Goal: Task Accomplishment & Management: Use online tool/utility

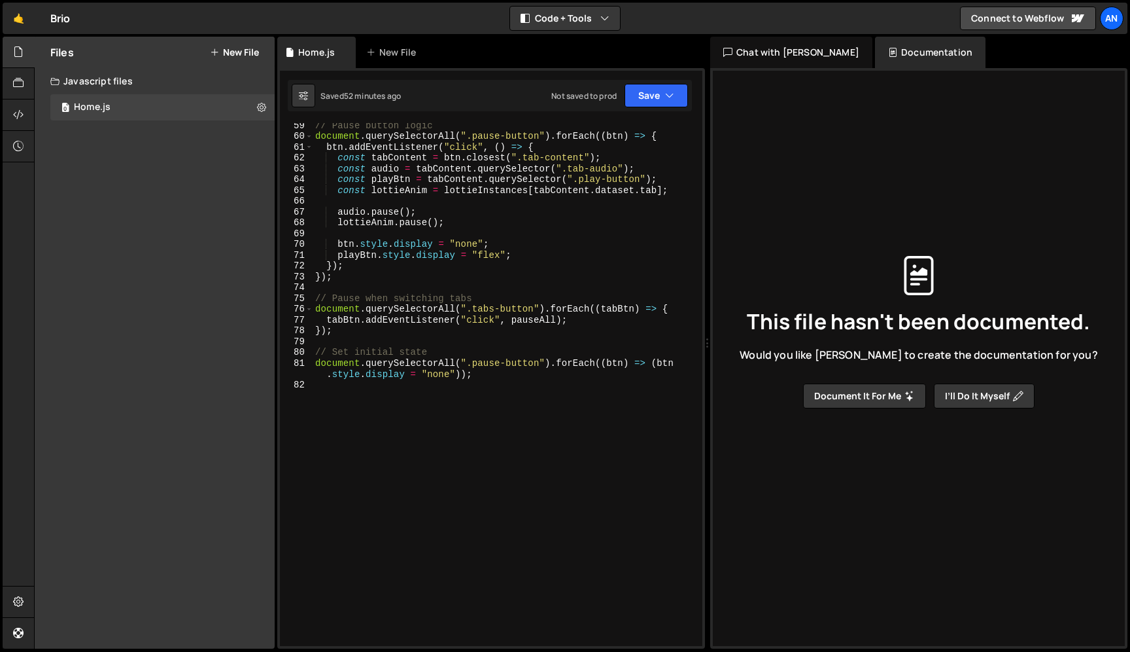
scroll to position [683, 0]
click at [362, 436] on div "// Pause button logic document . querySelectorAll ( ".pause-button" ) . forEach…" at bounding box center [505, 392] width 385 height 544
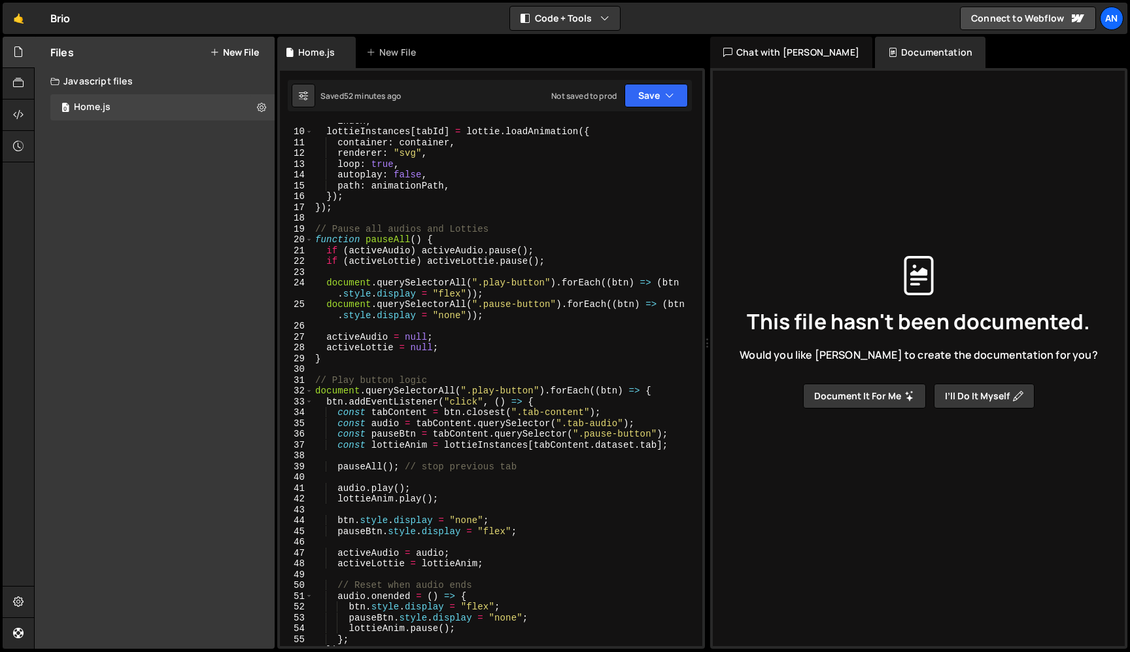
scroll to position [0, 0]
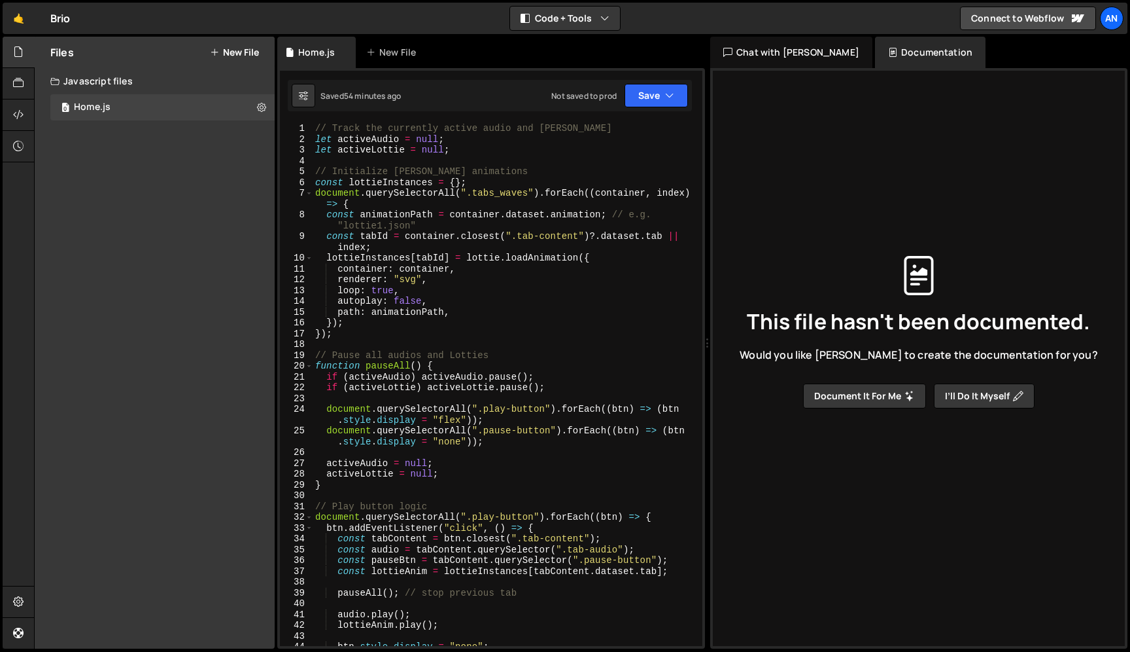
click at [440, 313] on div "// Track the currently active audio and [PERSON_NAME] let activeAudio = null ; …" at bounding box center [505, 395] width 385 height 544
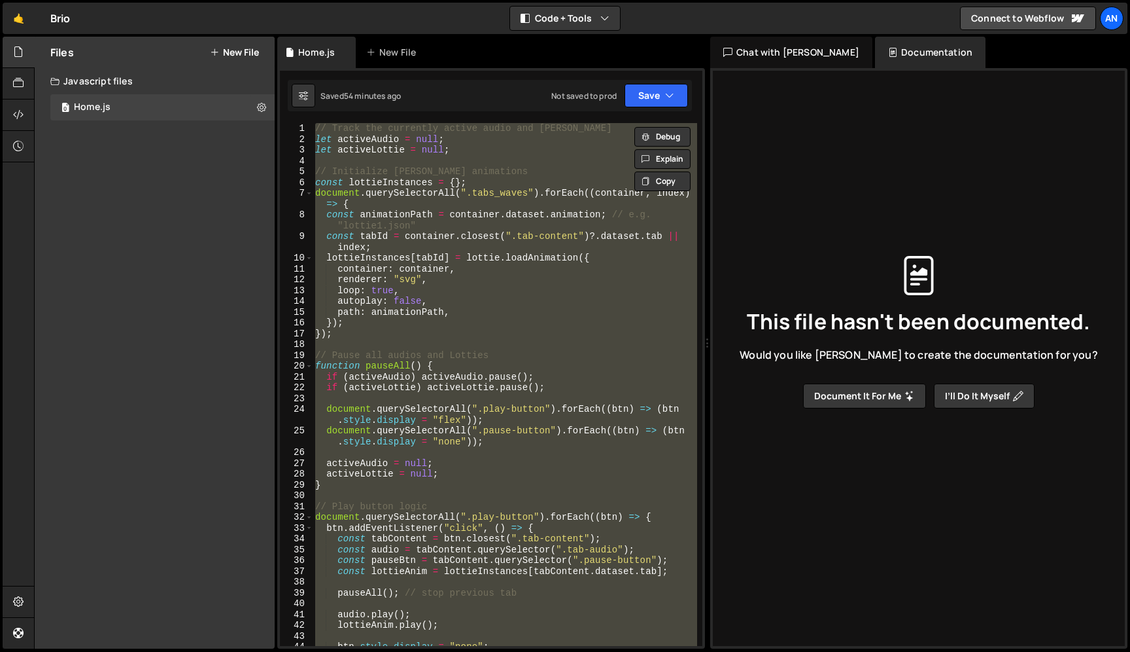
paste textarea "}"
type textarea "}"
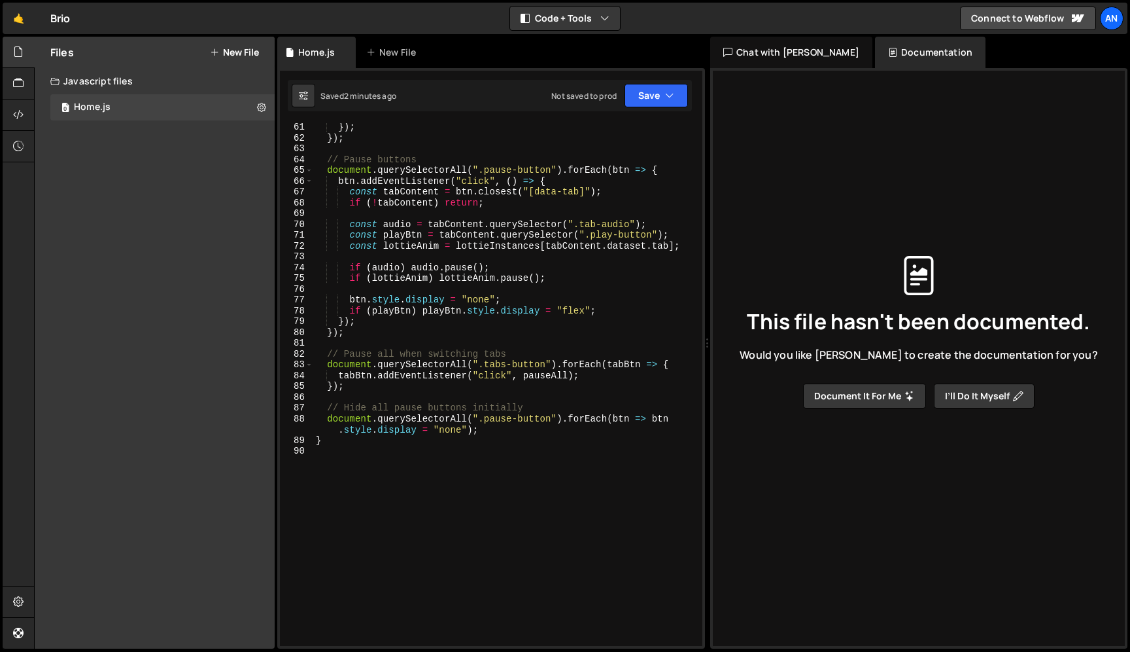
scroll to position [755, 0]
drag, startPoint x: 485, startPoint y: 366, endPoint x: 546, endPoint y: 366, distance: 60.8
click at [546, 366] on div "} ; }) ; }) ; // Pause buttons document . querySelectorAll ( ".pause-button" ) …" at bounding box center [505, 385] width 384 height 544
paste textarea "_link"
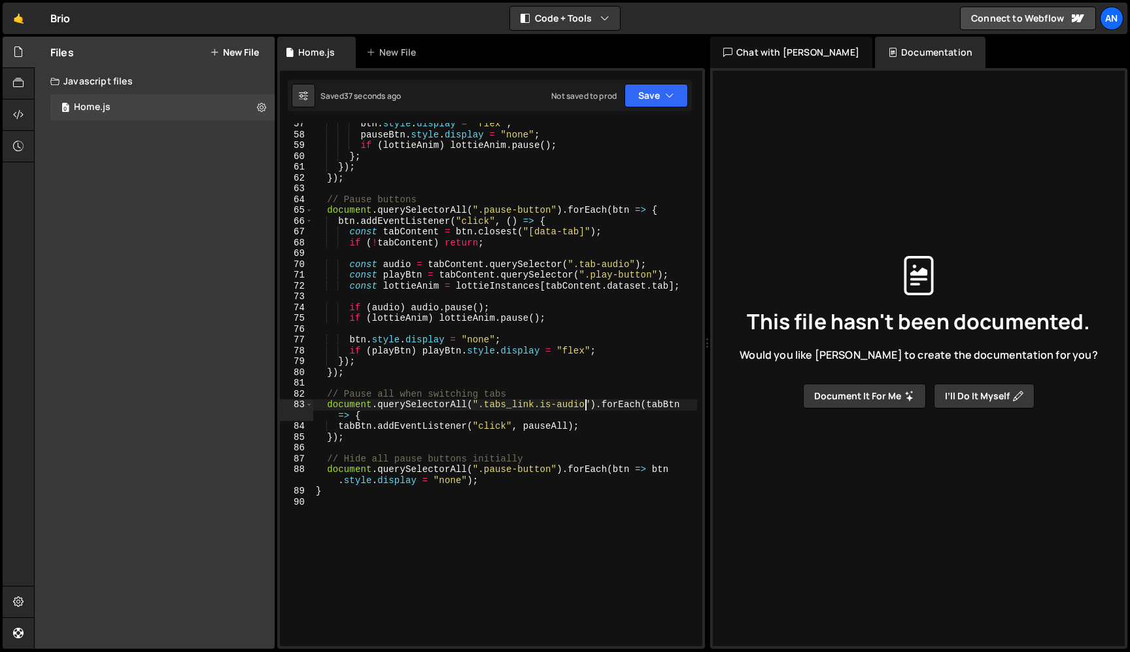
scroll to position [718, 0]
drag, startPoint x: 480, startPoint y: 402, endPoint x: 585, endPoint y: 402, distance: 104.7
click at [585, 402] on div "btn . style . display = "flex" ; pauseBtn . style . display = "none" ; if ( lot…" at bounding box center [505, 388] width 384 height 544
click at [455, 358] on div "btn . style . display = "flex" ; pauseBtn . style . display = "none" ; if ( lot…" at bounding box center [505, 388] width 384 height 544
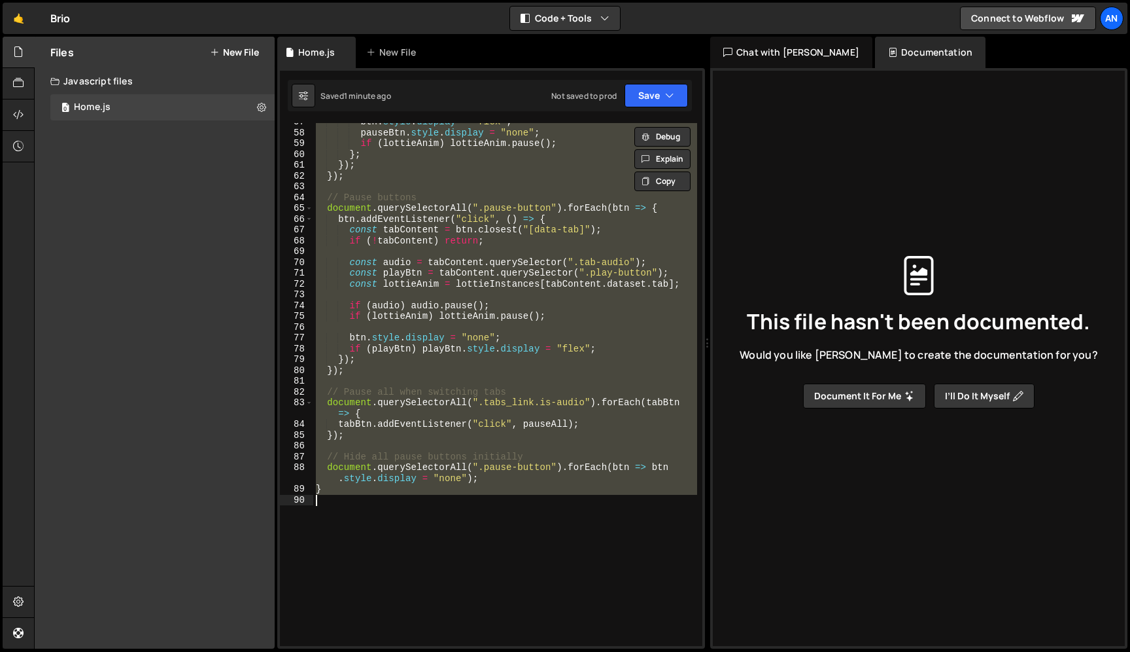
scroll to position [0, 0]
paste textarea
type textarea "}"
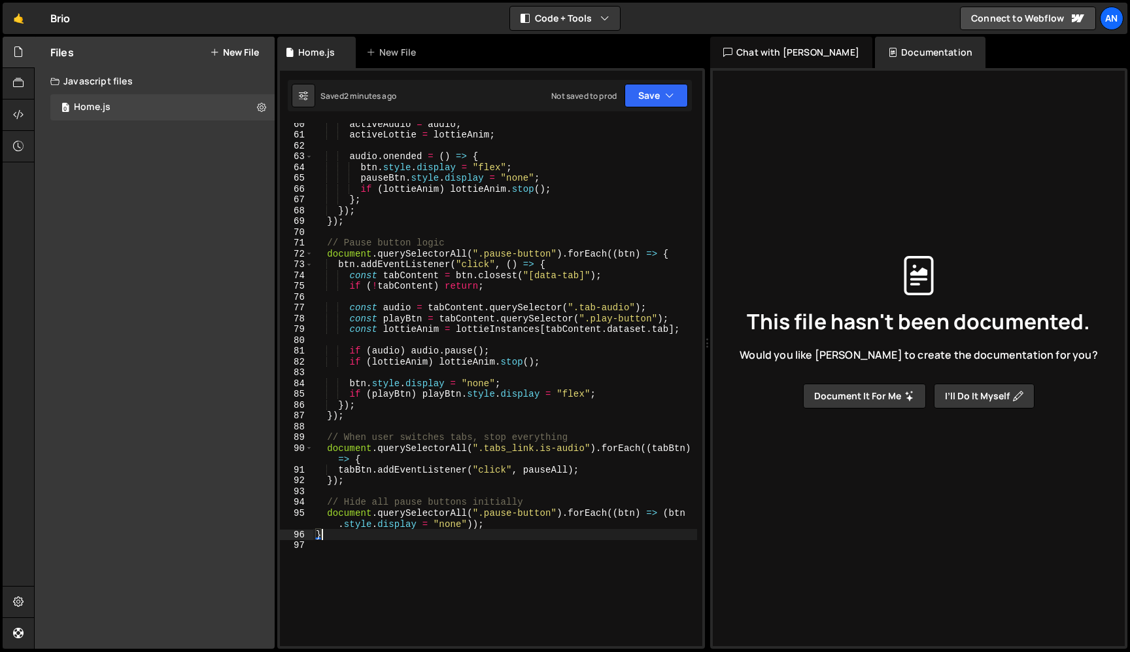
scroll to position [729, 0]
click at [477, 339] on div "activeAudio = audio ; activeLottie = lottieAnim ; audio . onended = ( ) => { bt…" at bounding box center [505, 389] width 384 height 544
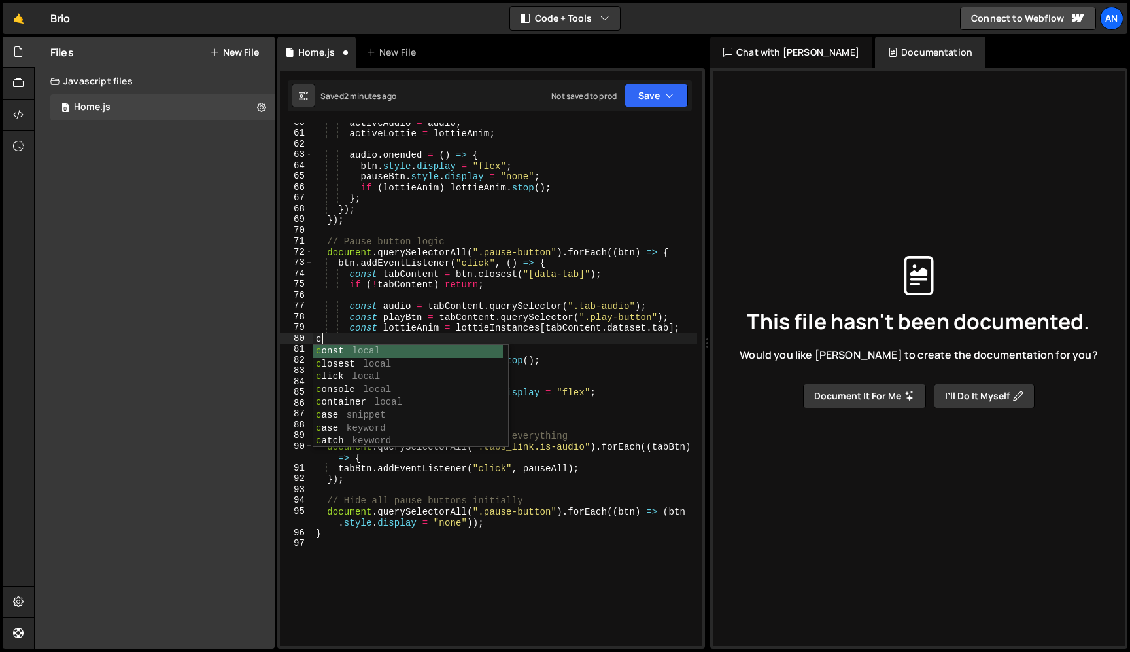
scroll to position [0, 0]
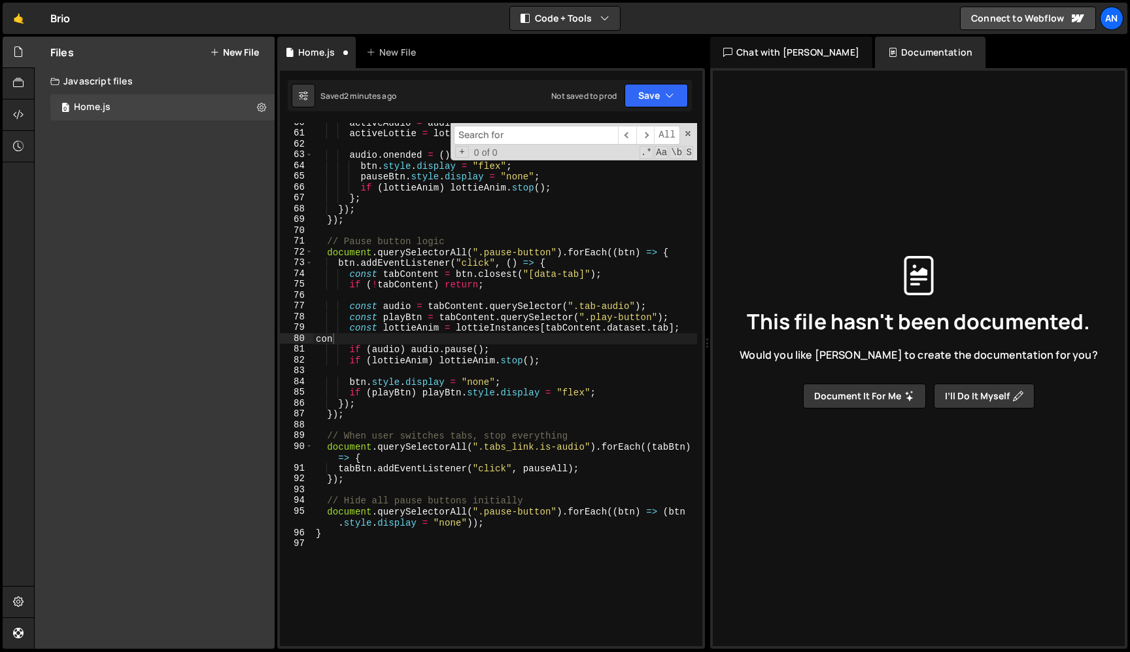
click at [379, 344] on div "activeAudio = audio ; activeLottie = lottieAnim ; audio . onended = ( ) => { bt…" at bounding box center [505, 389] width 384 height 544
click at [369, 341] on div "activeAudio = audio ; activeLottie = lottieAnim ; audio . onended = ( ) => { bt…" at bounding box center [505, 389] width 384 height 544
type textarea "c"
type input "a"
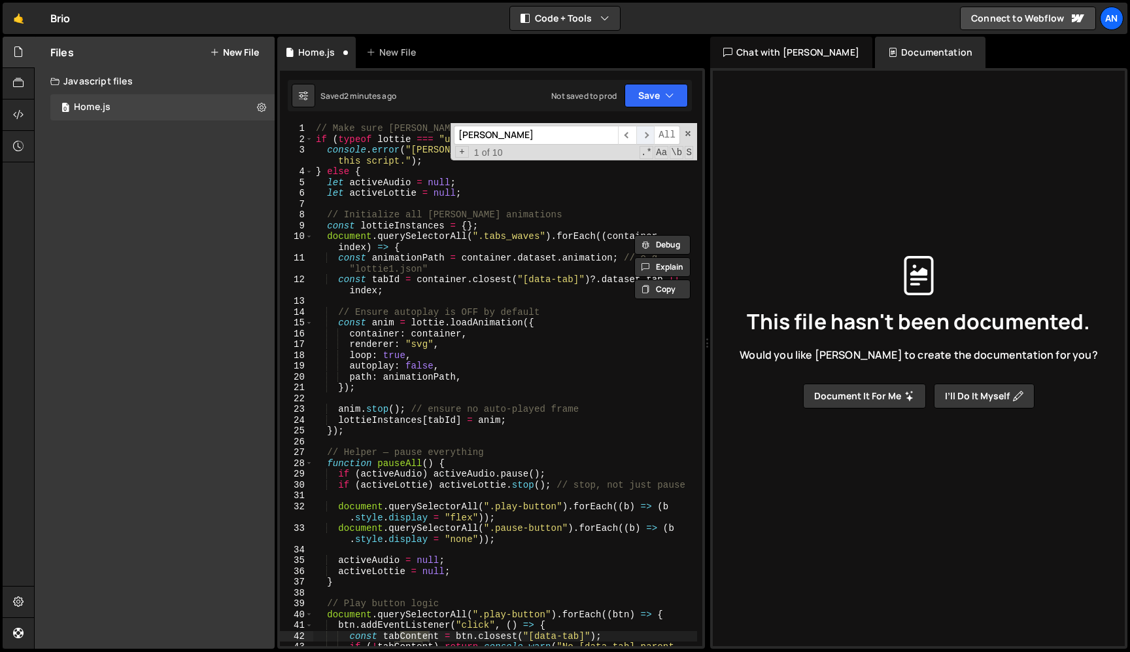
click at [646, 133] on span "​" at bounding box center [645, 135] width 18 height 19
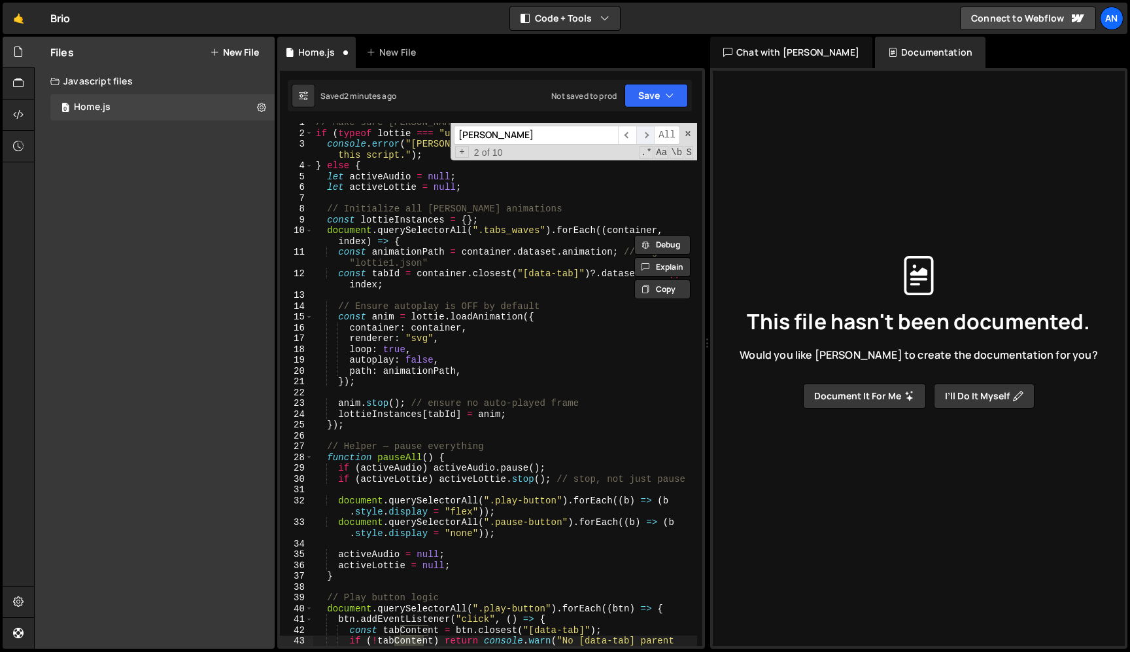
click at [646, 133] on span "​" at bounding box center [645, 135] width 18 height 19
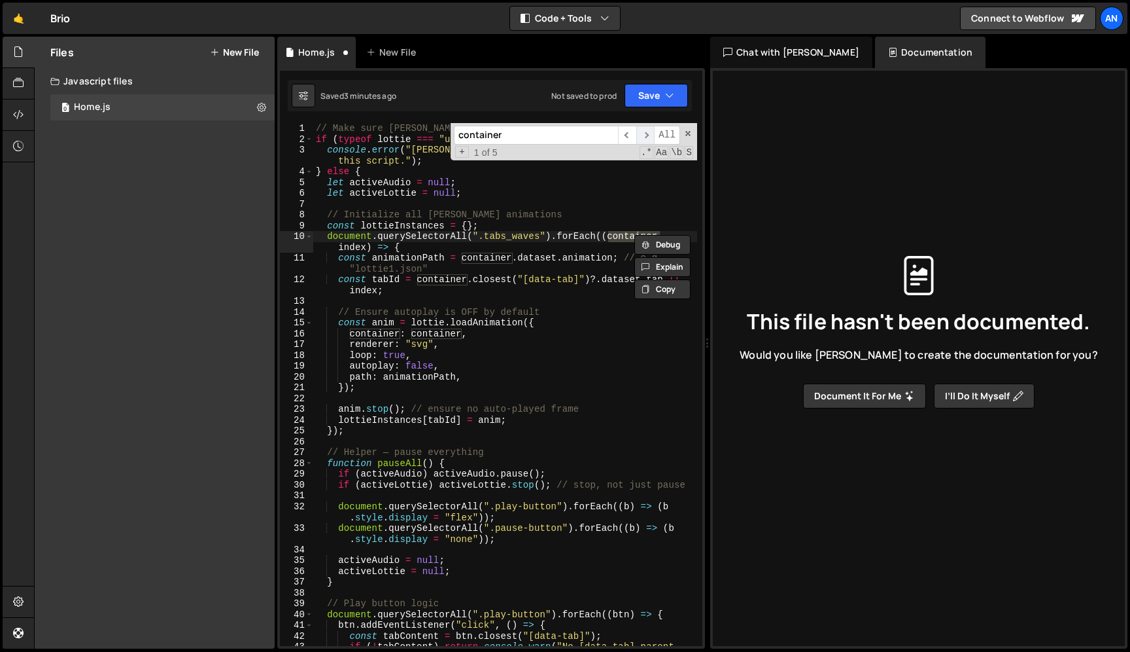
type input "container"
click at [646, 135] on span "​" at bounding box center [645, 135] width 18 height 19
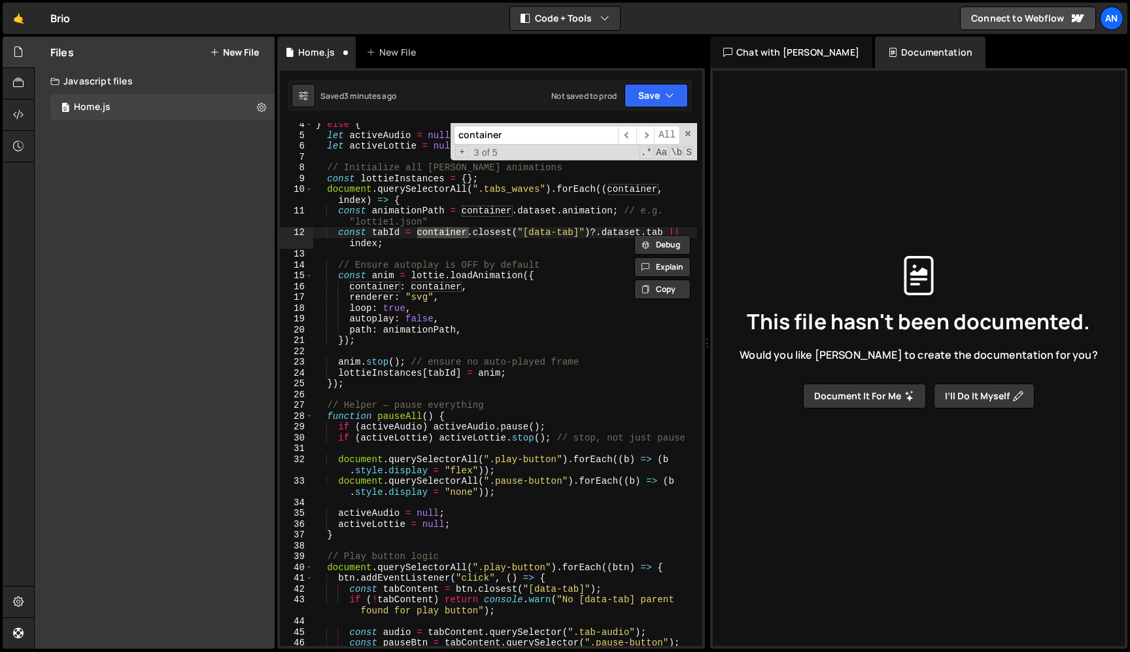
scroll to position [61, 0]
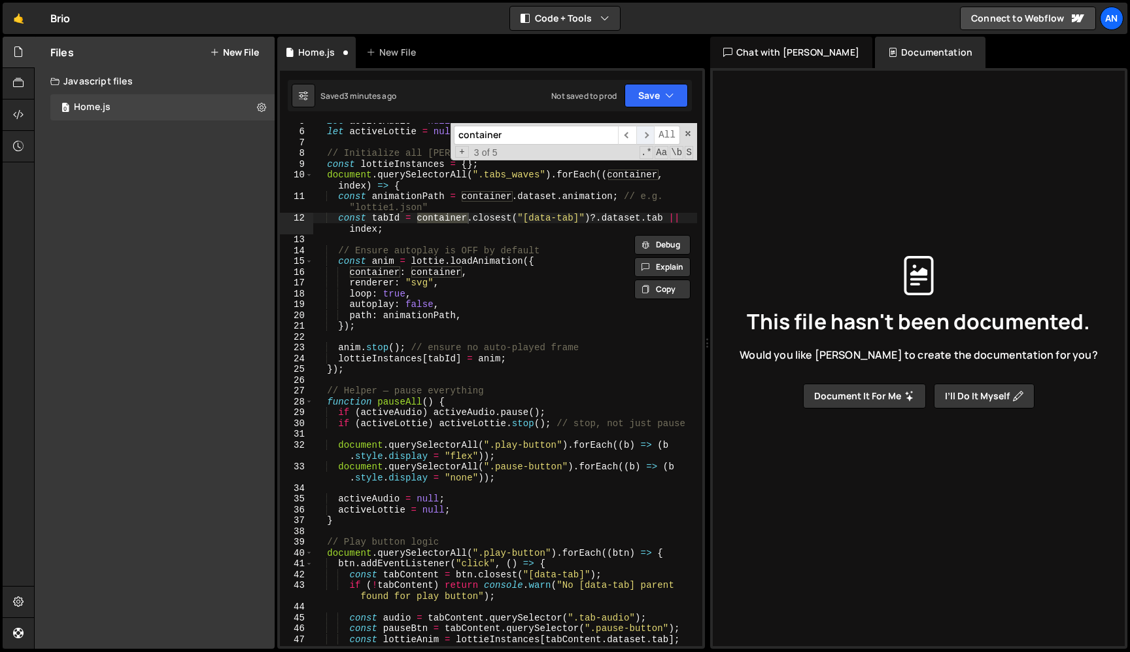
click at [648, 135] on span "​" at bounding box center [645, 135] width 18 height 19
click at [425, 326] on div "let activeAudio = null ; let activeLottie = null ; // Initialize all Lottie ani…" at bounding box center [505, 387] width 384 height 544
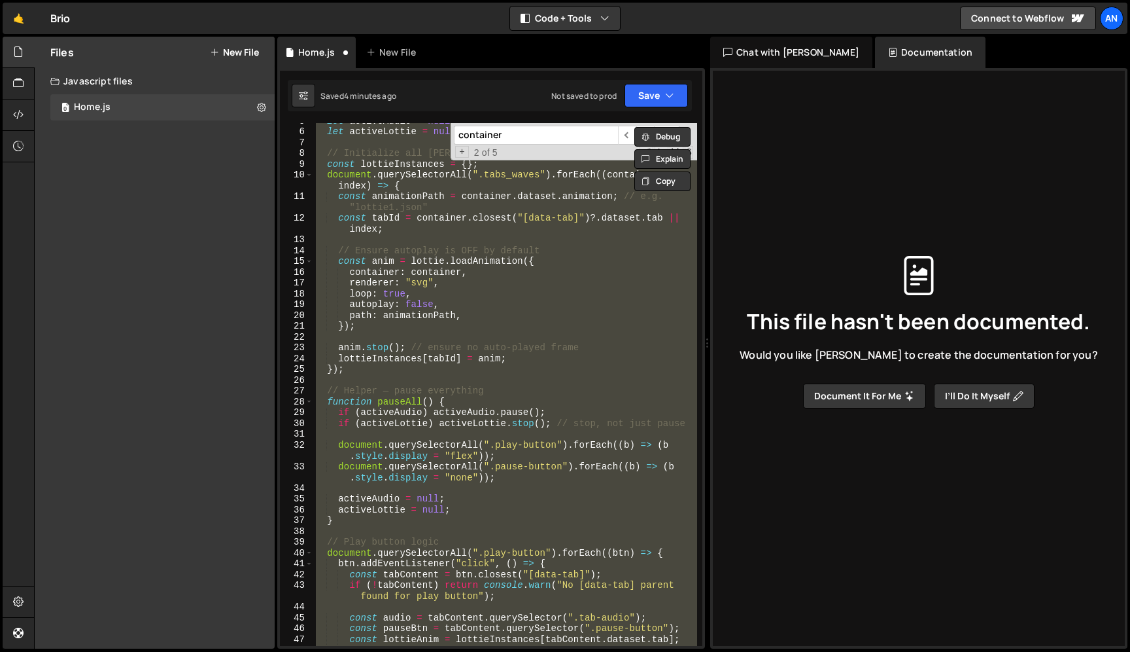
paste textarea
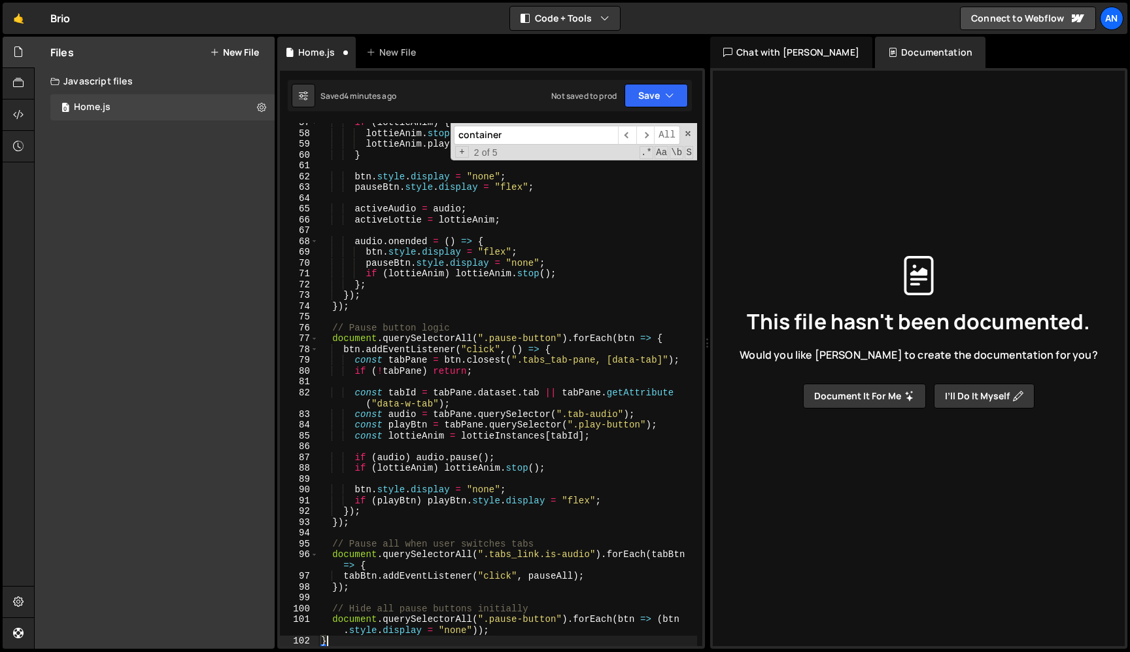
type textarea "document.querySelectorAll(".pause-button").forEach(btn => (btn.style.display = …"
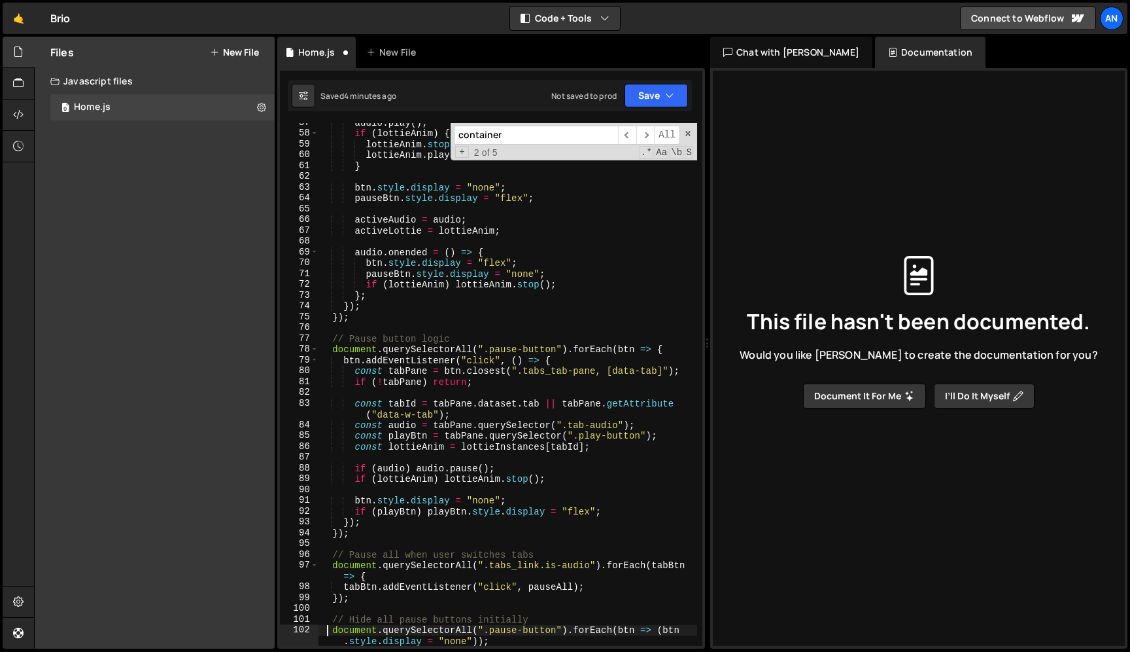
scroll to position [708, 0]
click at [649, 94] on button "Save" at bounding box center [656, 96] width 63 height 24
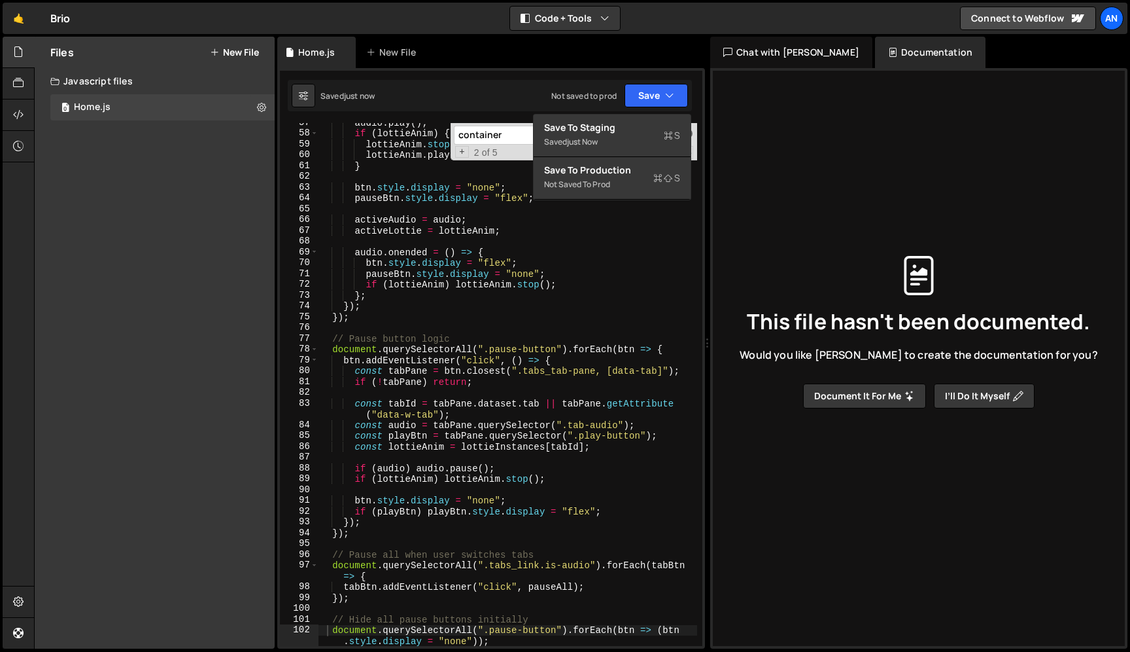
click at [691, 130] on span at bounding box center [688, 133] width 9 height 9
click at [659, 101] on button "Save" at bounding box center [656, 96] width 63 height 24
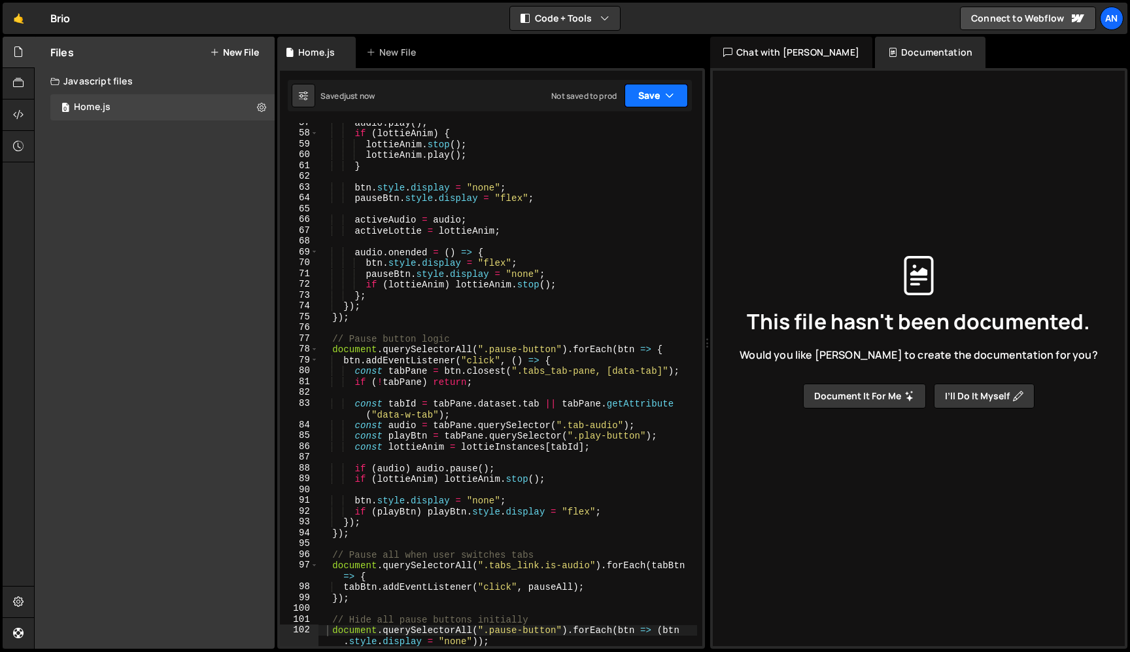
click at [659, 101] on button "Save" at bounding box center [656, 96] width 63 height 24
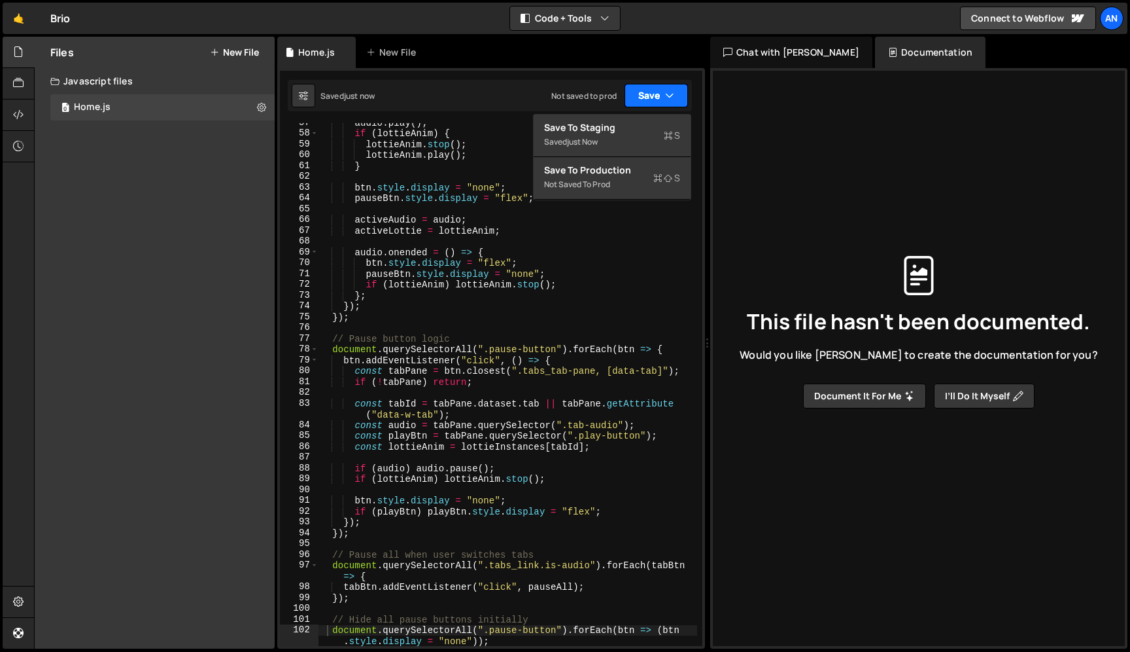
click at [659, 101] on button "Save" at bounding box center [656, 96] width 63 height 24
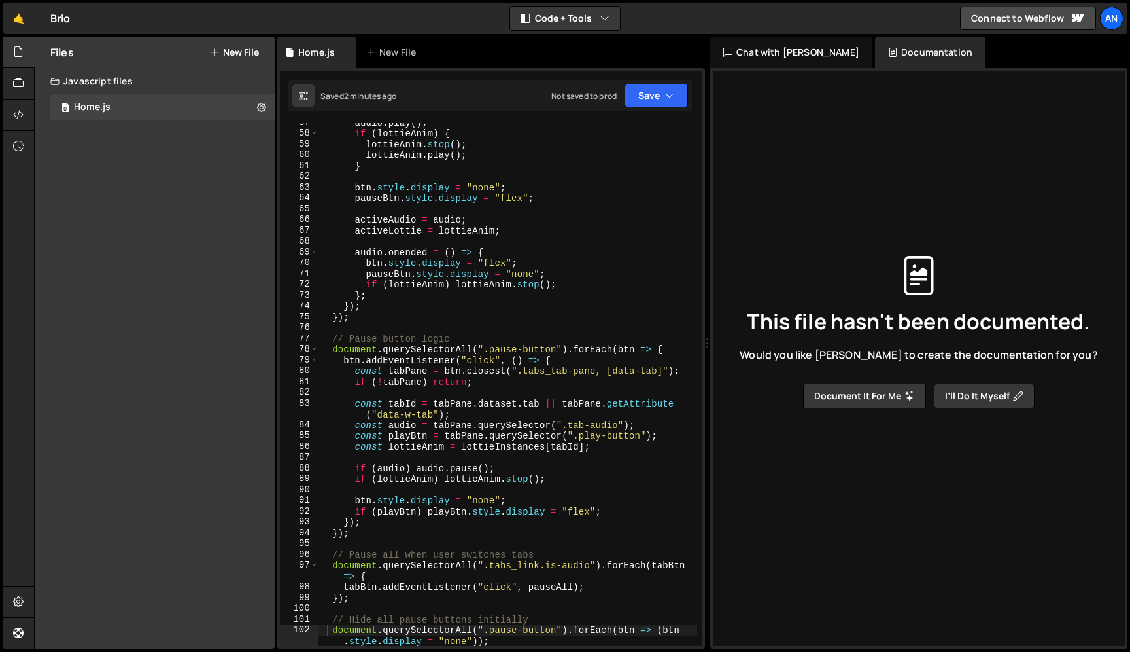
click at [420, 224] on div "audio . play ( ) ; if ( lottieAnim ) { lottieAnim . stop ( ) ; lottieAnim . pla…" at bounding box center [508, 389] width 379 height 544
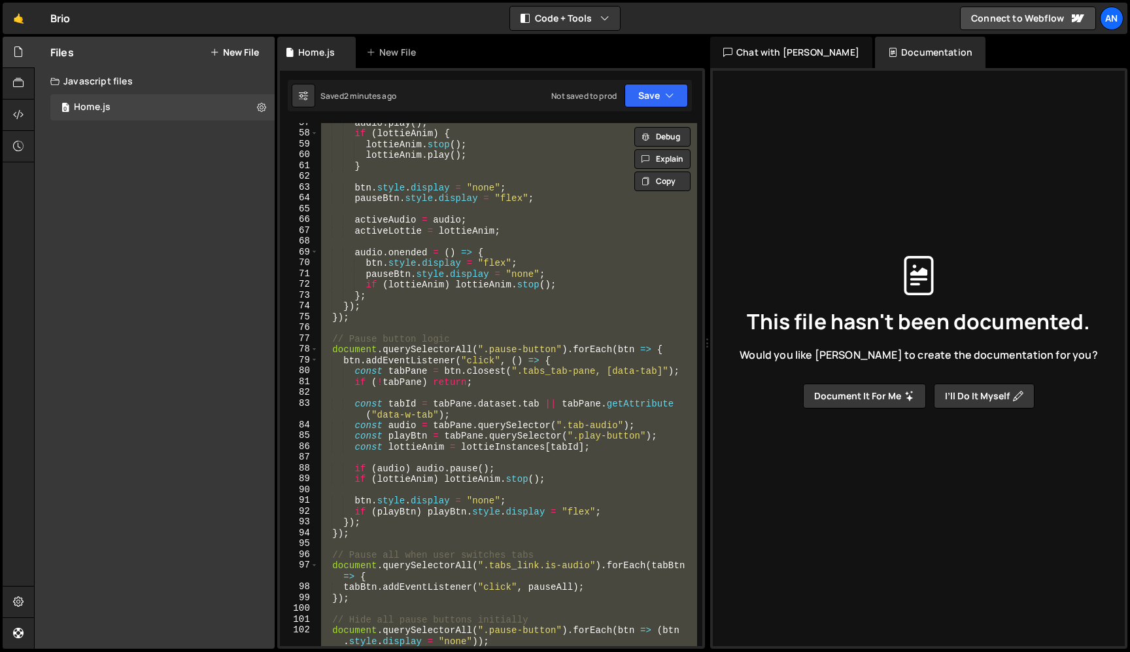
paste textarea ");"
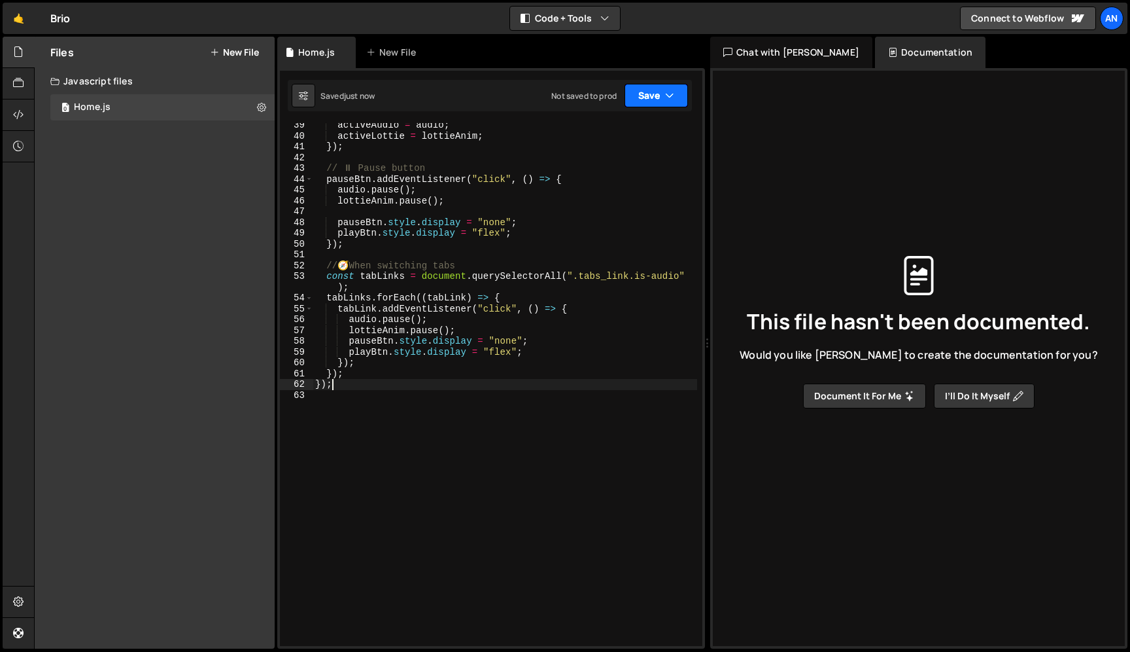
click at [655, 90] on button "Save" at bounding box center [656, 96] width 63 height 24
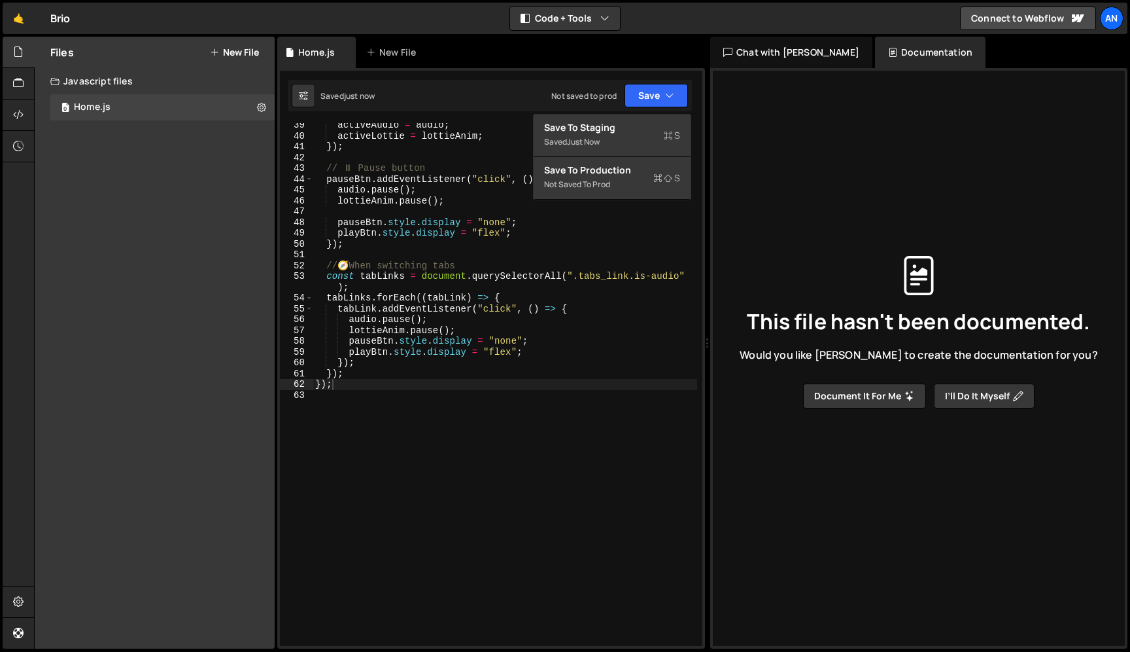
click at [436, 290] on div "activeAudio = audio ; activeLottie = lottieAnim ; }) ; // ⏸ Pause button pauseB…" at bounding box center [505, 392] width 385 height 544
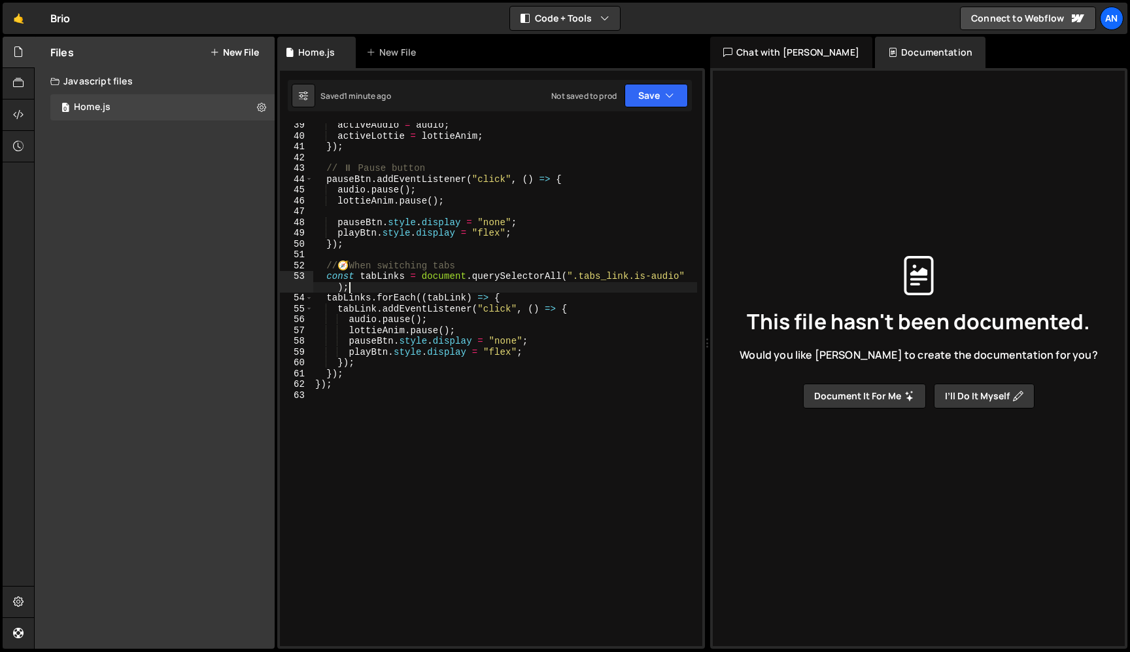
click at [398, 331] on div "activeAudio = audio ; activeLottie = lottieAnim ; }) ; // ⏸ Pause button pauseB…" at bounding box center [505, 392] width 385 height 544
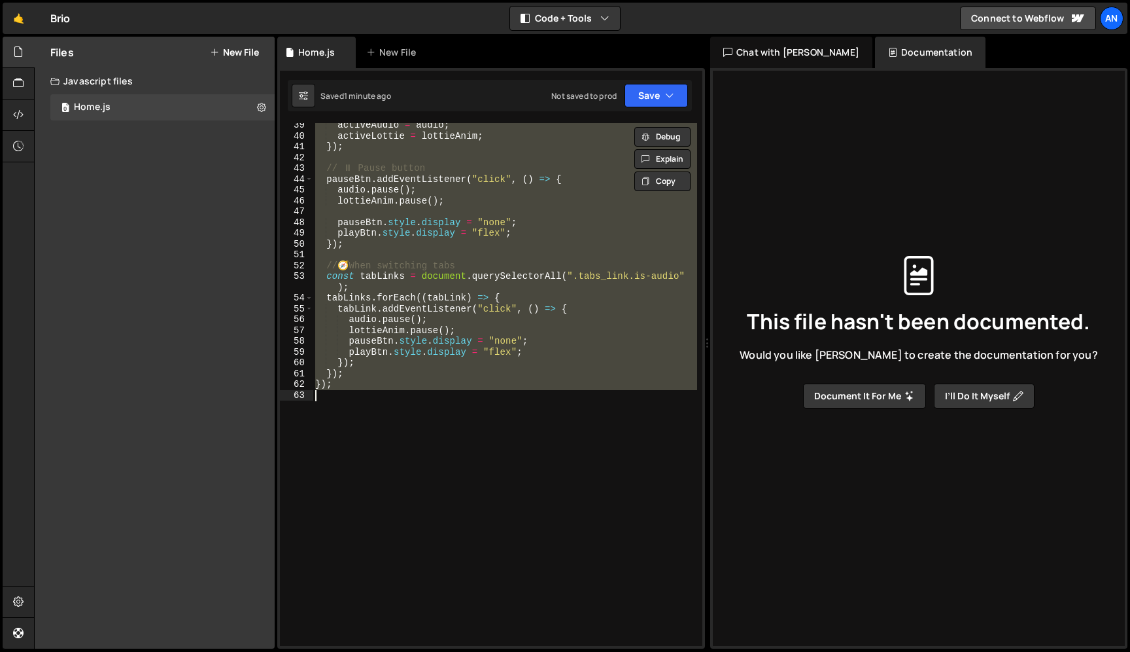
paste textarea
type textarea "});"
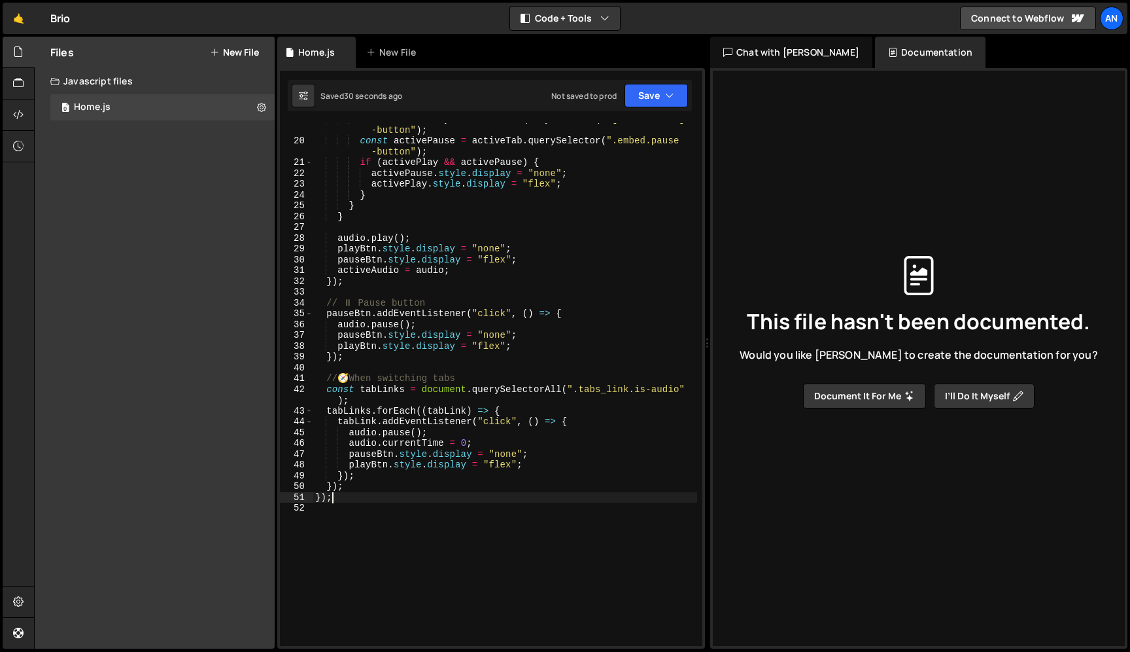
scroll to position [292, 0]
